Goal: Communication & Community: Answer question/provide support

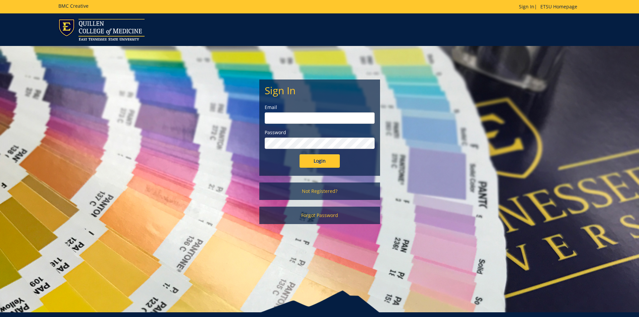
type input "[EMAIL_ADDRESS][DOMAIN_NAME]"
click at [318, 158] on input "Login" at bounding box center [319, 160] width 40 height 13
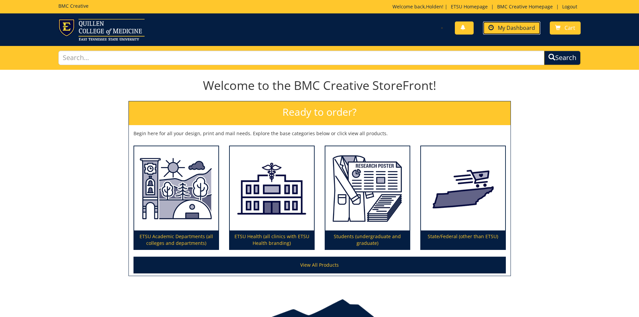
click at [505, 28] on span "My Dashboard" at bounding box center [516, 27] width 37 height 7
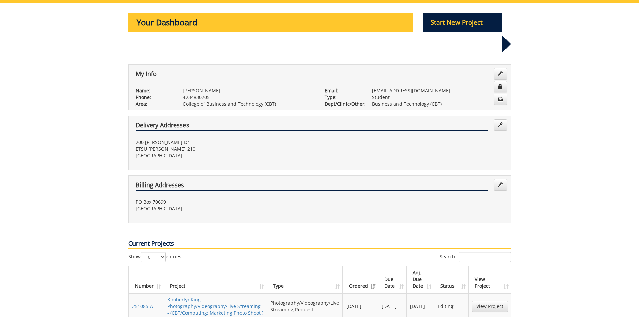
scroll to position [201, 0]
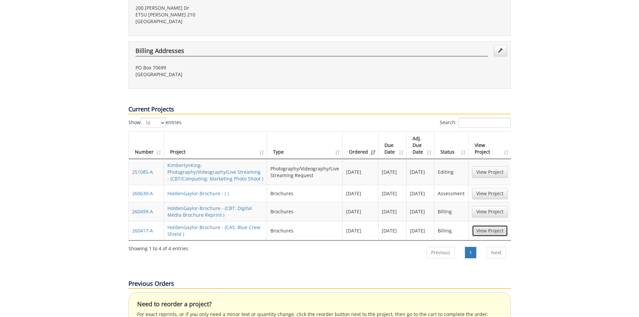
click at [486, 225] on link "View Project" at bounding box center [490, 230] width 36 height 11
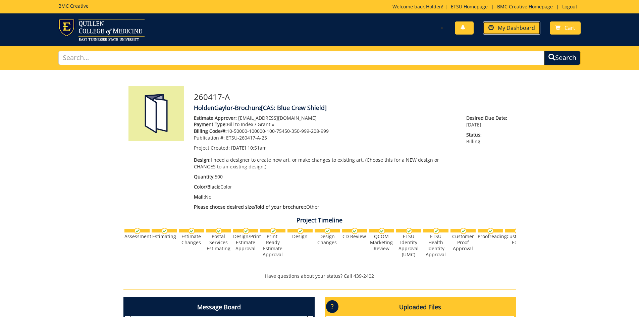
click at [510, 28] on span "My Dashboard" at bounding box center [516, 27] width 37 height 7
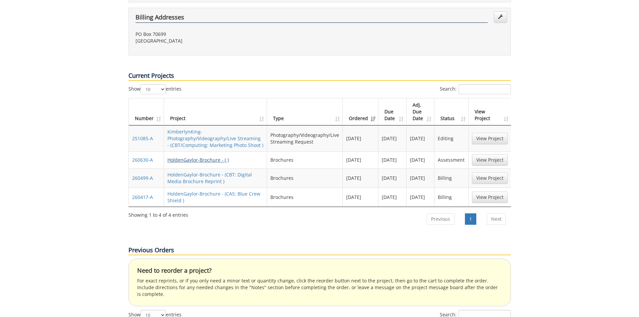
scroll to position [201, 0]
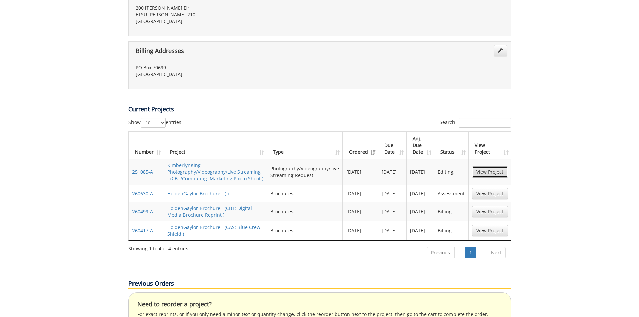
click at [486, 166] on link "View Project" at bounding box center [490, 171] width 36 height 11
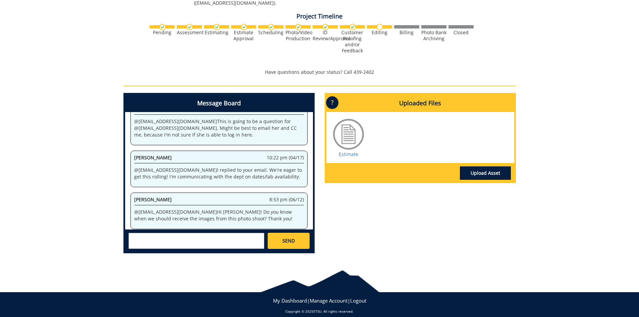
scroll to position [617, 0]
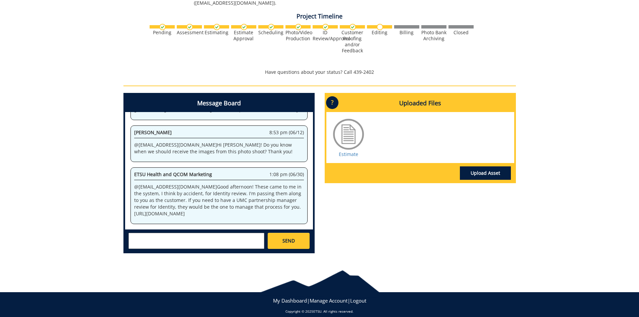
click at [238, 238] on textarea at bounding box center [196, 241] width 136 height 16
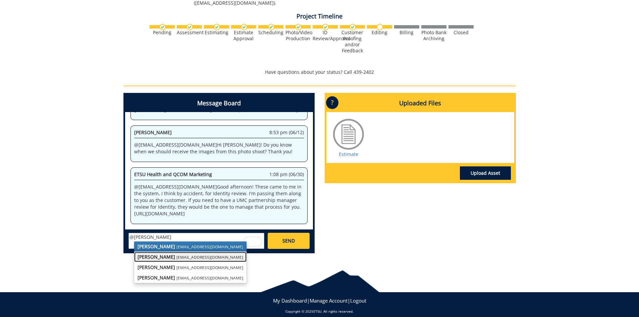
click at [176, 254] on small "lucasrf@etsu.edu" at bounding box center [209, 256] width 67 height 5
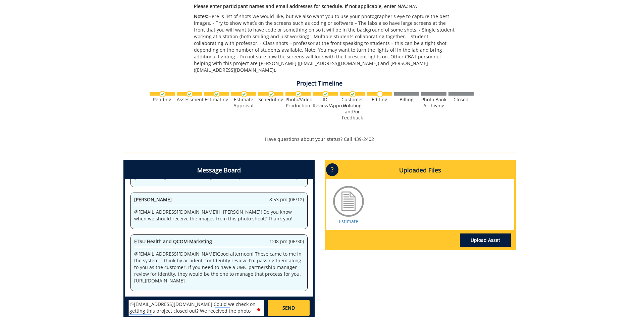
scroll to position [5, 0]
paste textarea "10-50000-100000-100-75450-350-999-208-999"
type textarea "@lucasrf@etsu.edu Could we check on getting this project closed out? We receive…"
click at [276, 304] on link "SEND" at bounding box center [289, 308] width 42 height 16
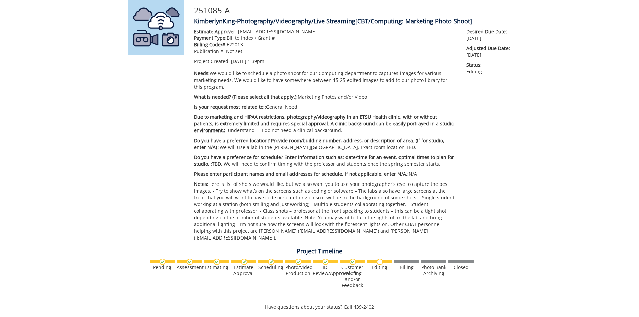
scroll to position [0, 0]
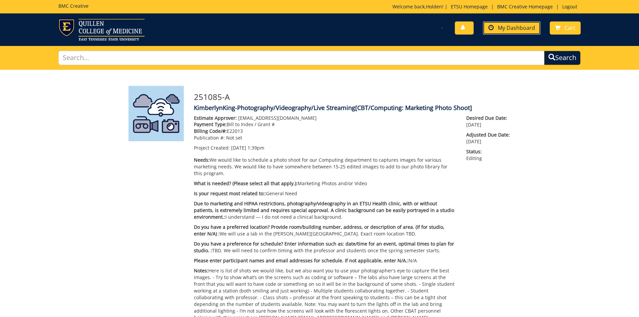
click at [496, 31] on link "My Dashboard" at bounding box center [511, 27] width 57 height 13
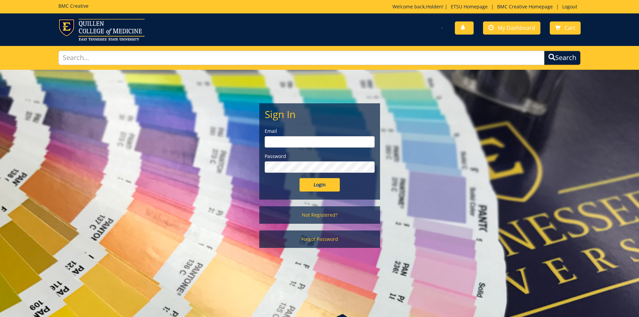
type input "[EMAIL_ADDRESS][DOMAIN_NAME]"
click at [314, 181] on input "Login" at bounding box center [319, 184] width 40 height 13
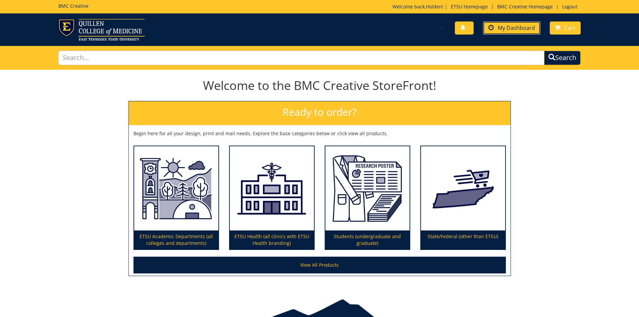
click at [509, 27] on span "My Dashboard" at bounding box center [516, 27] width 37 height 7
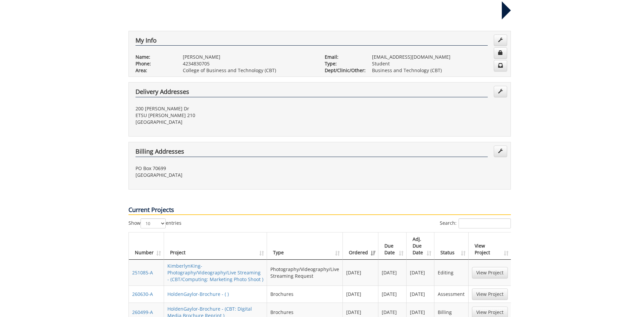
scroll to position [134, 0]
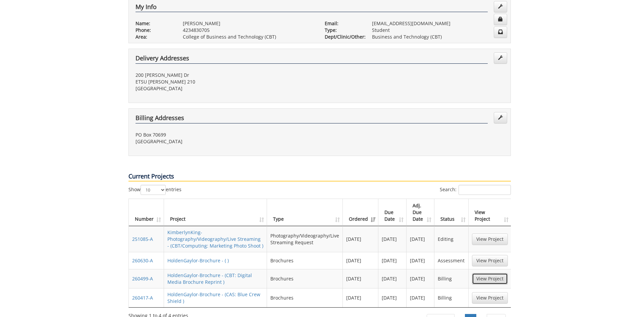
click at [492, 273] on link "View Project" at bounding box center [490, 278] width 36 height 11
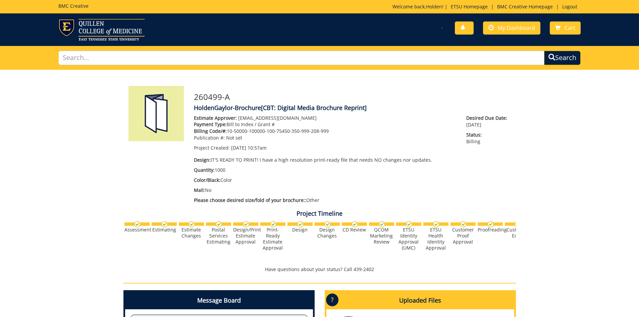
scroll to position [69, 0]
drag, startPoint x: 330, startPoint y: 130, endPoint x: 227, endPoint y: 131, distance: 103.0
click at [227, 131] on p "Billing Code/#: 10-50000-100000-100-75450-350-999-208-999" at bounding box center [325, 131] width 263 height 7
copy p "10-50000-100000-100-75450-350-999-208-999"
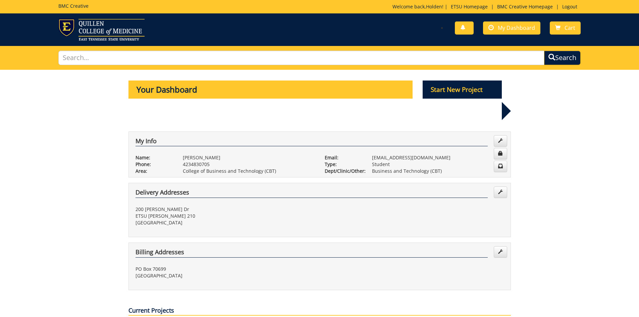
scroll to position [201, 0]
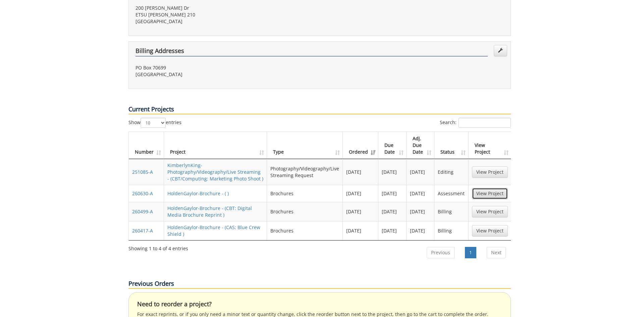
click at [486, 188] on link "View Project" at bounding box center [490, 193] width 36 height 11
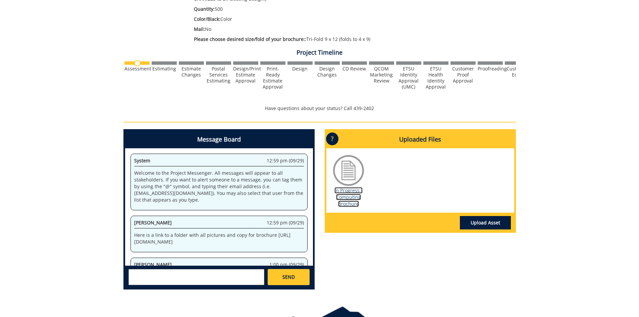
click at [348, 192] on link "In Progress - Computing Brochure" at bounding box center [348, 197] width 28 height 20
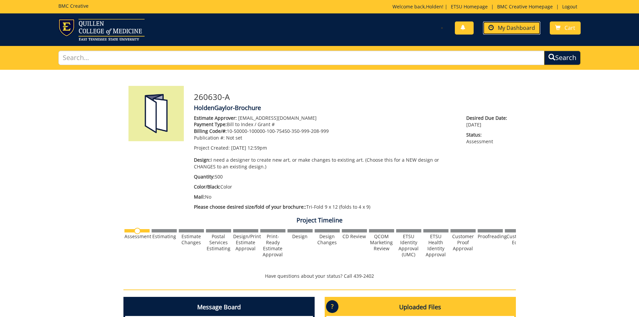
click at [499, 26] on span "My Dashboard" at bounding box center [516, 27] width 37 height 7
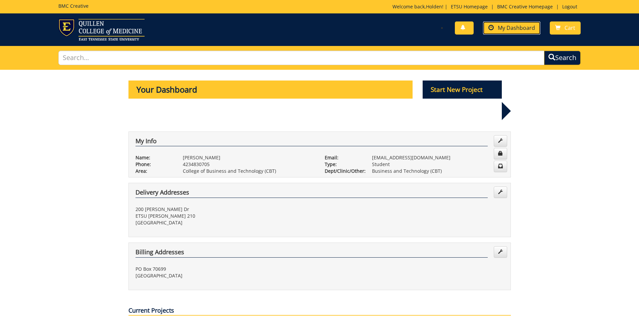
click at [490, 30] on span at bounding box center [490, 27] width 5 height 5
click at [523, 27] on span "My Dashboard" at bounding box center [516, 27] width 37 height 7
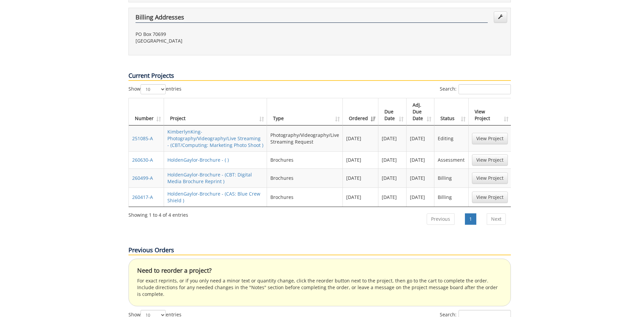
scroll to position [201, 0]
